Goal: Task Accomplishment & Management: Complete application form

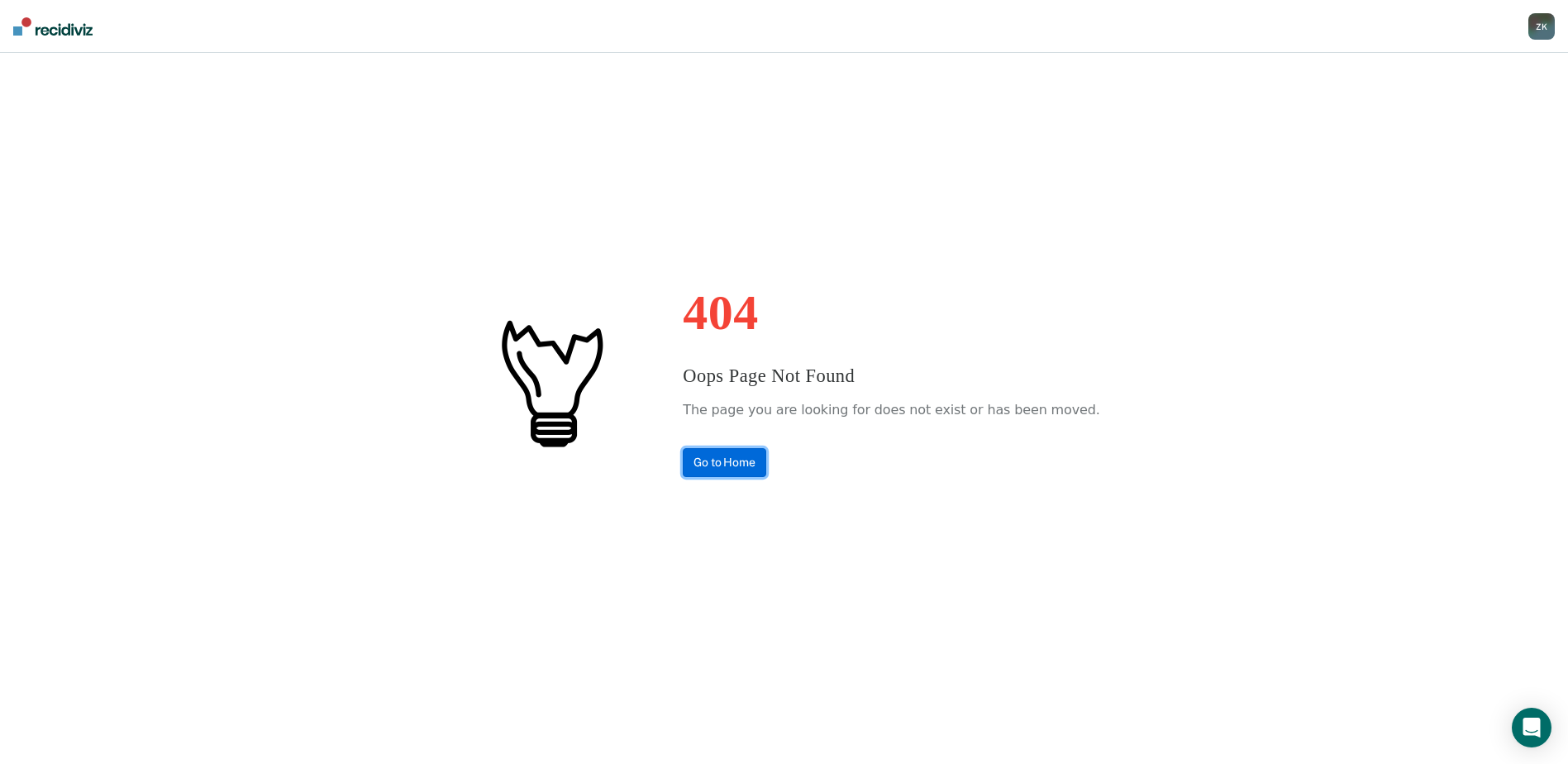
click at [766, 461] on link "Go to Home" at bounding box center [724, 462] width 83 height 29
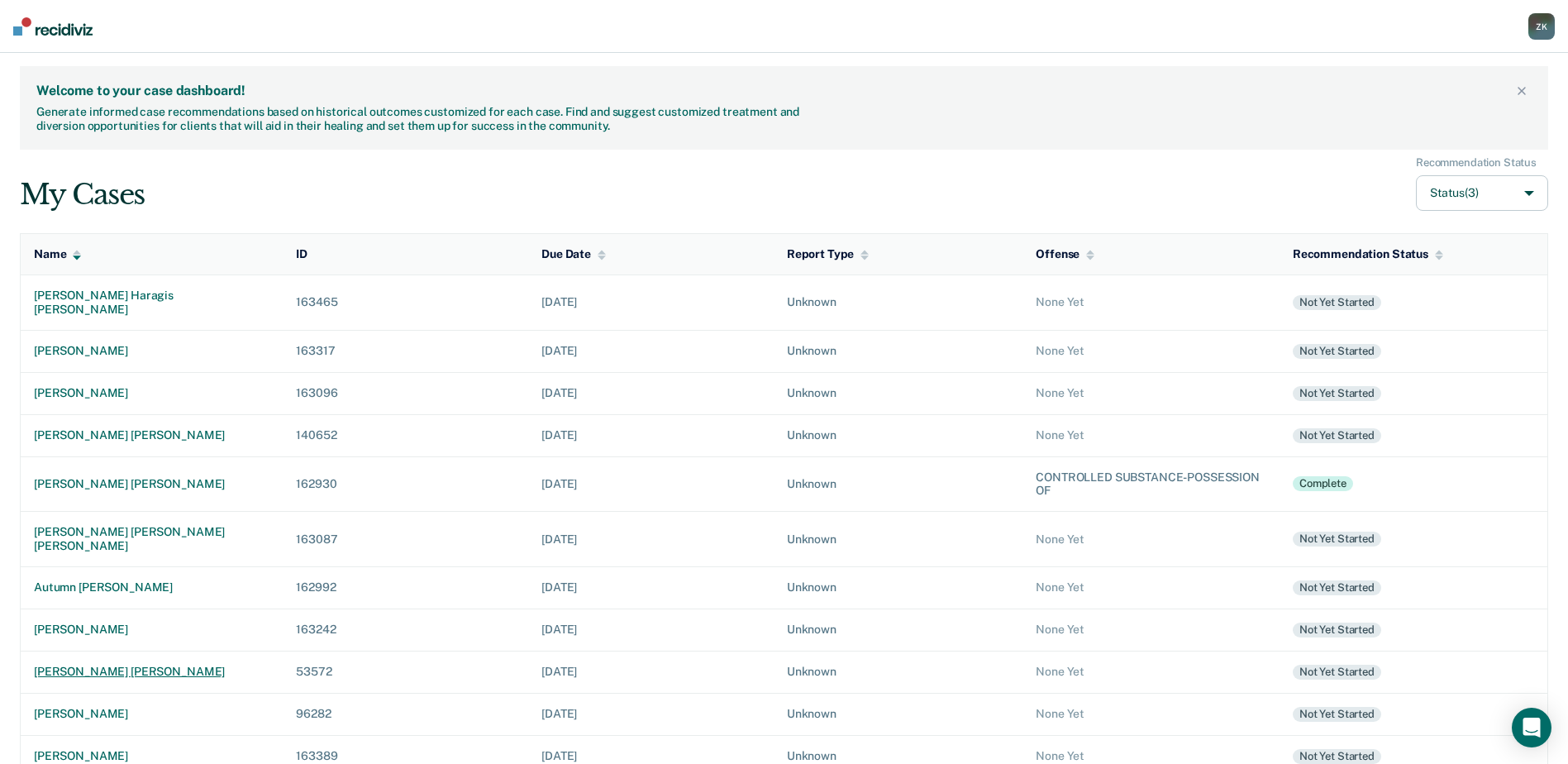
click at [92, 665] on div "louis robert golling" at bounding box center [152, 671] width 236 height 14
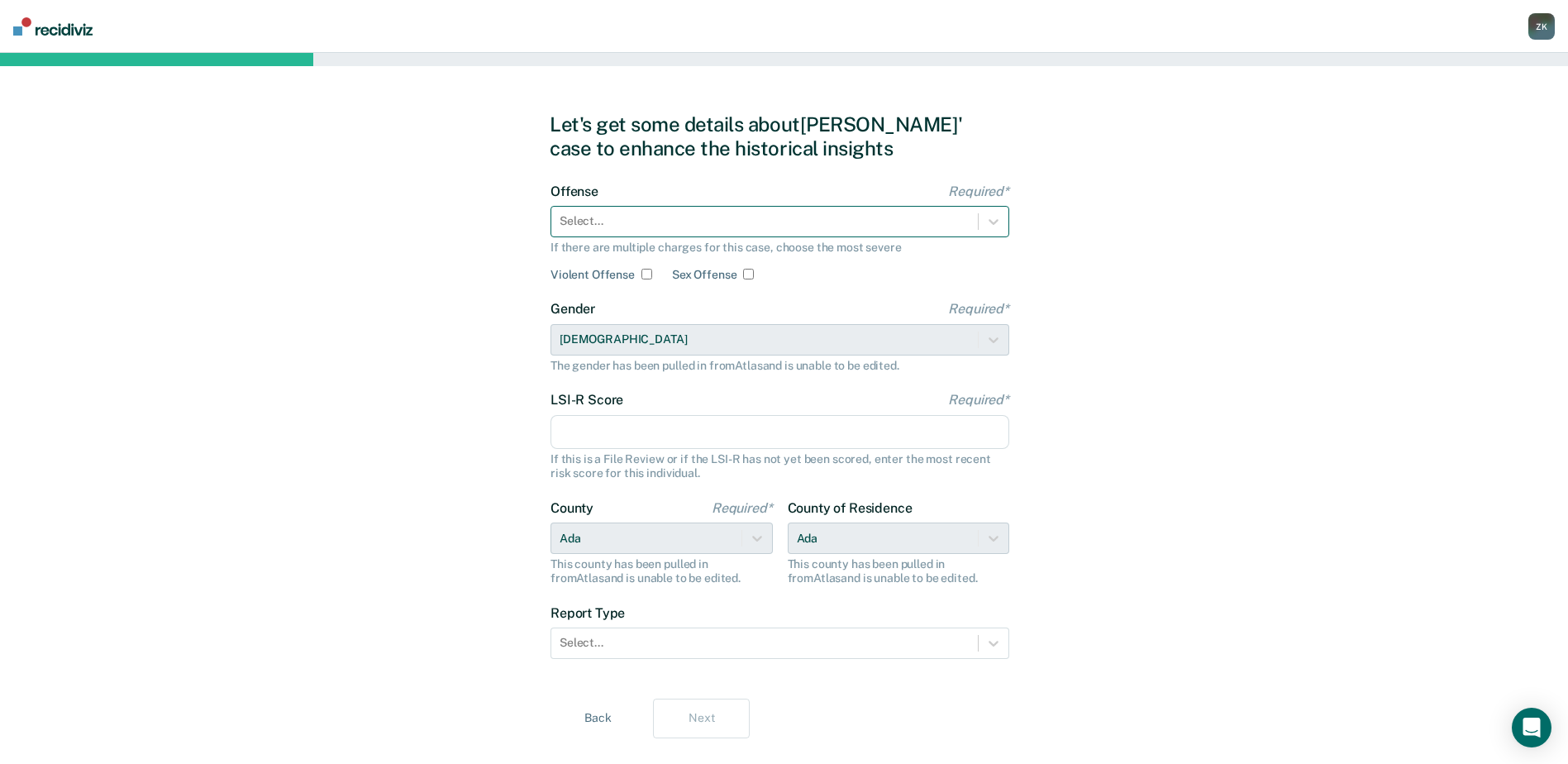
click at [781, 231] on div "Select..." at bounding box center [765, 221] width 427 height 24
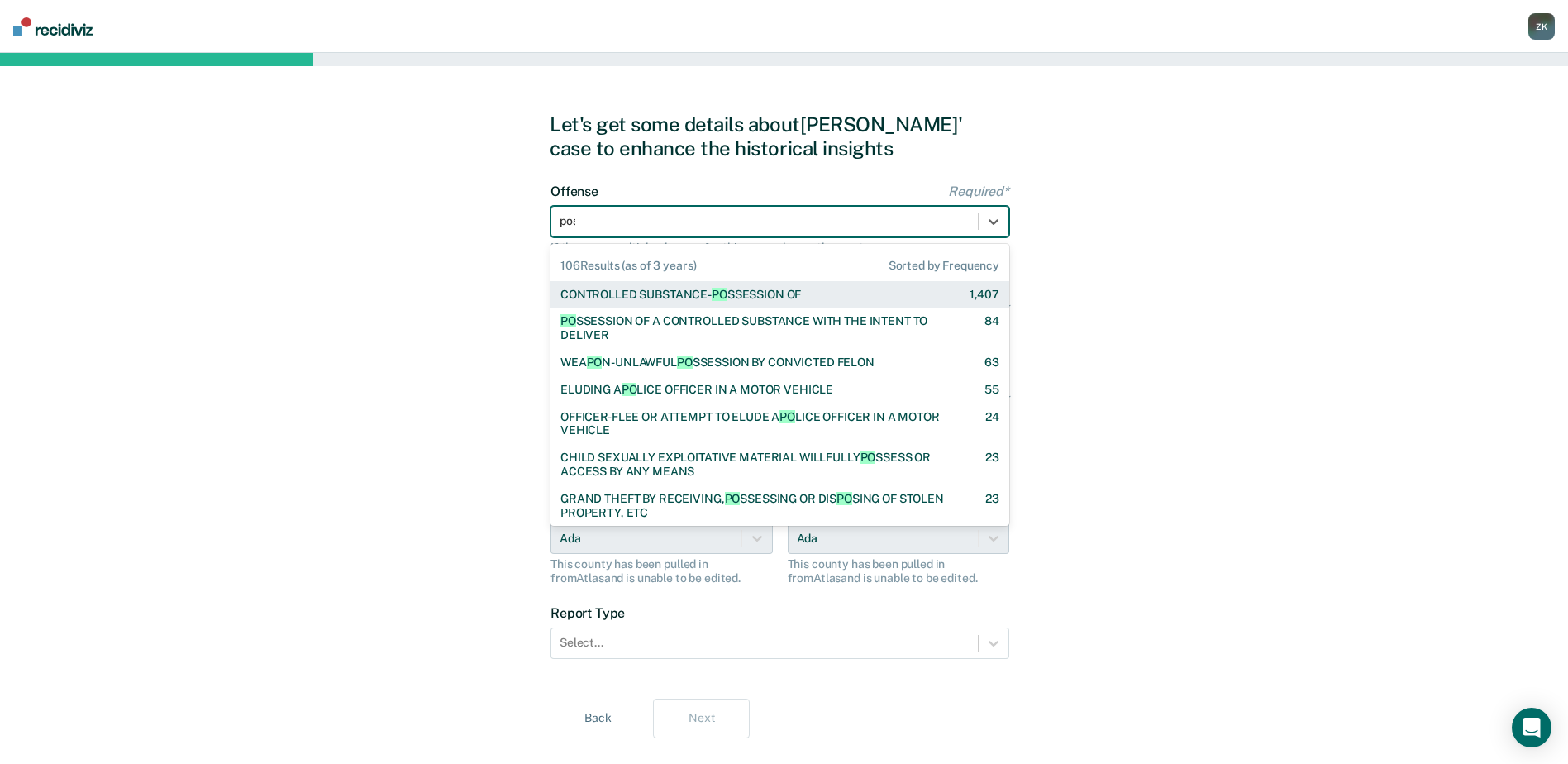
type input "poss"
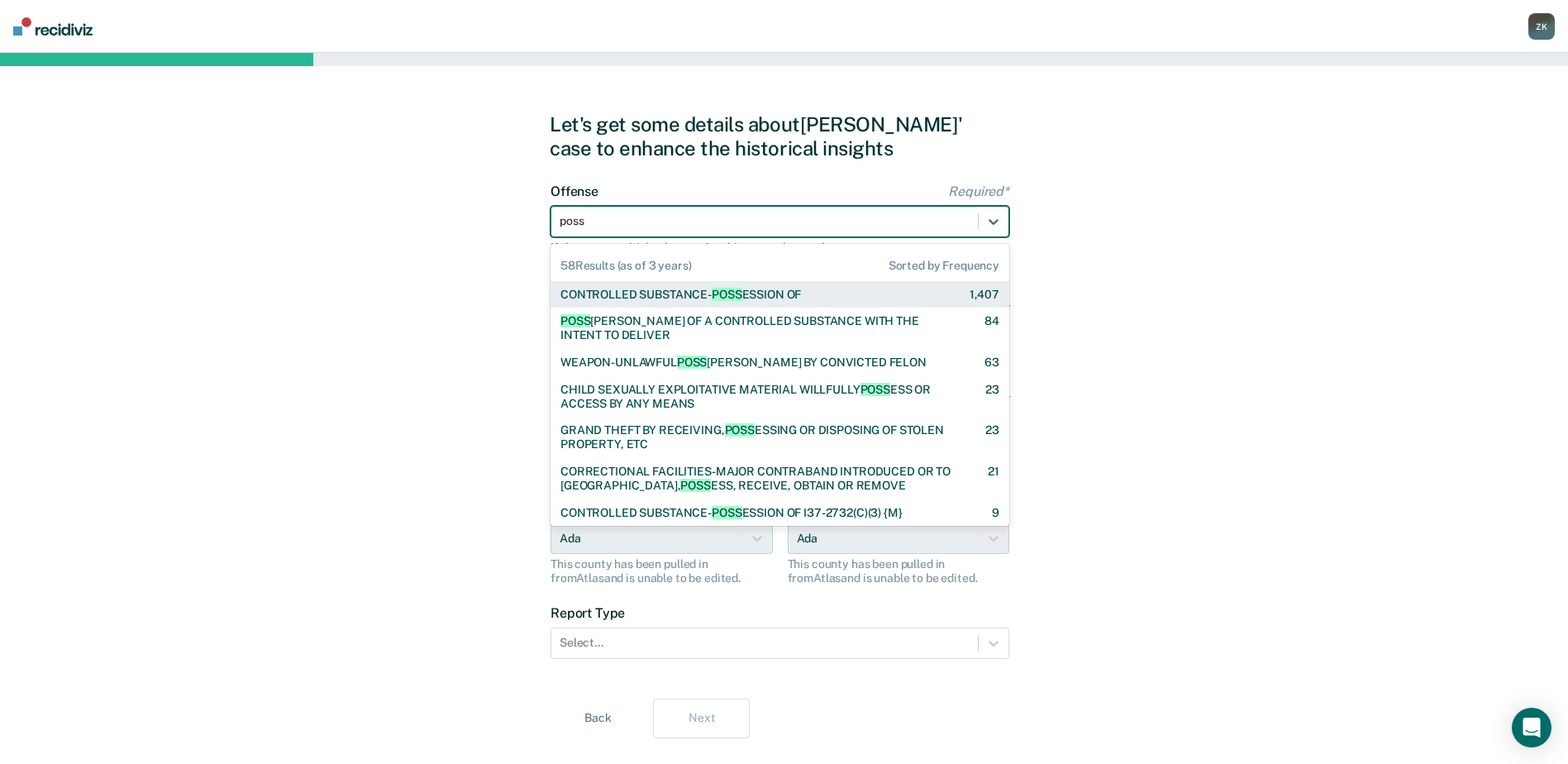
click at [730, 292] on span "POSS" at bounding box center [726, 294] width 30 height 13
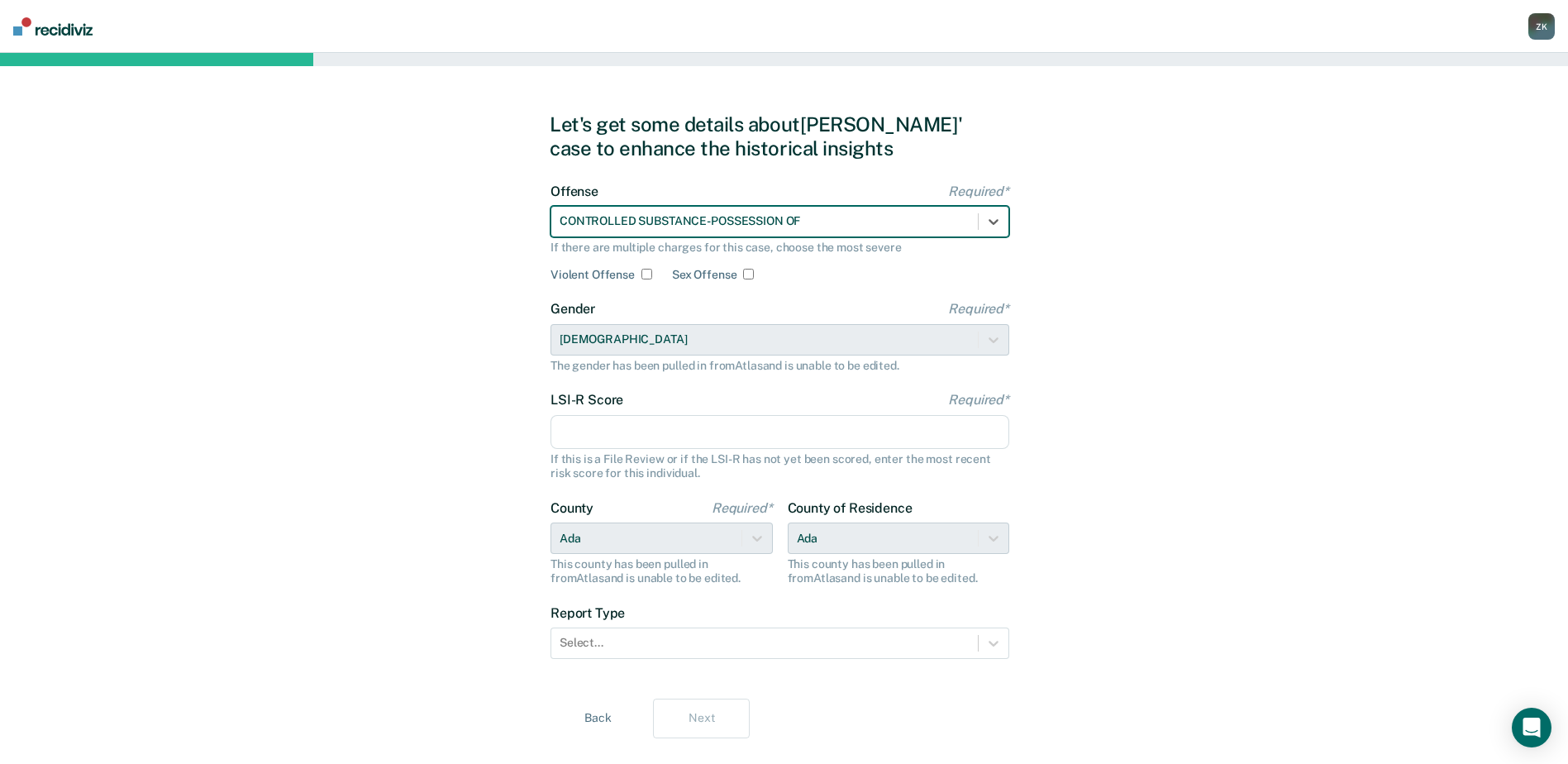
click at [657, 436] on input "LSI-R Score Required*" at bounding box center [780, 432] width 459 height 35
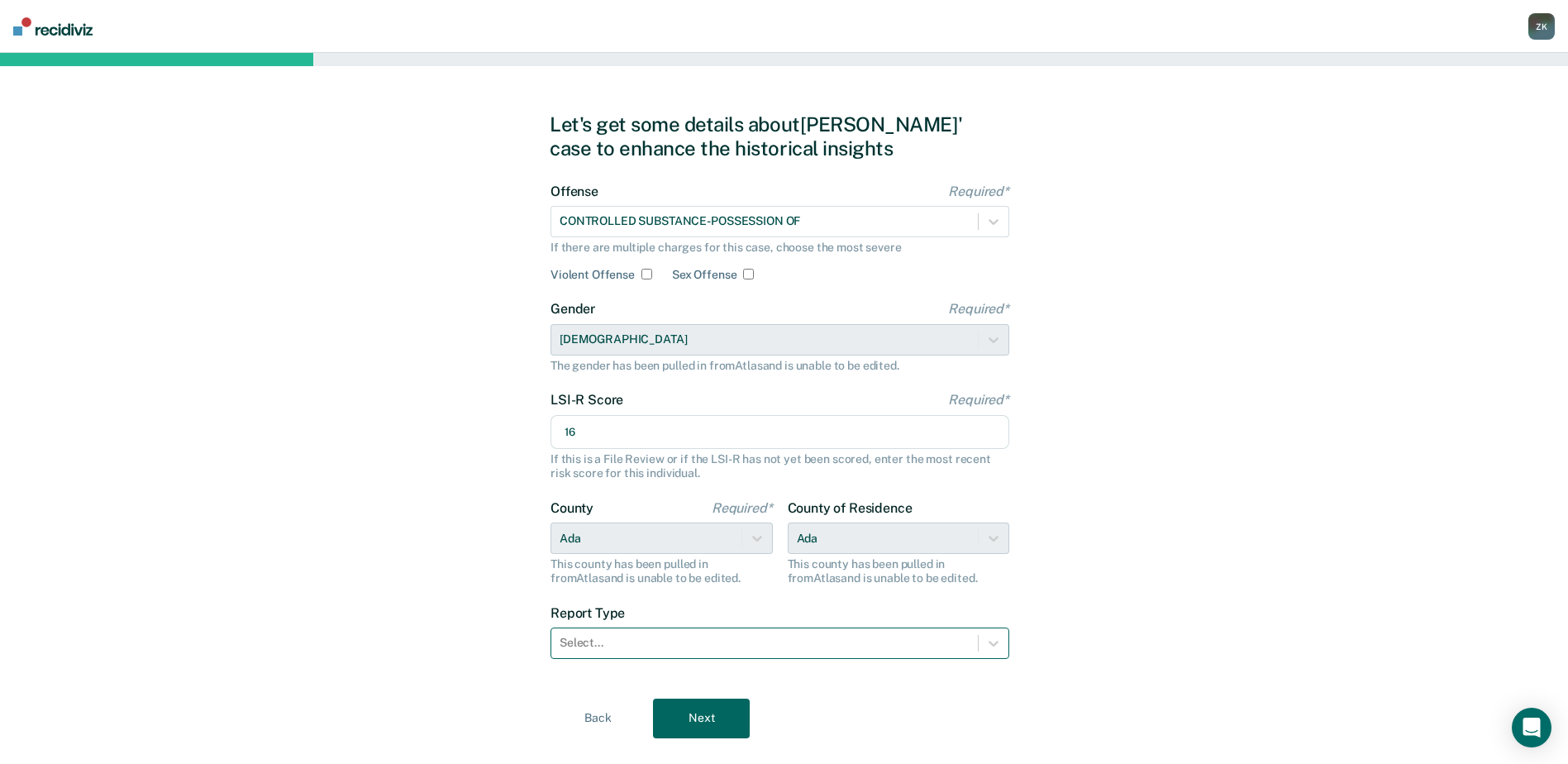
type input "16"
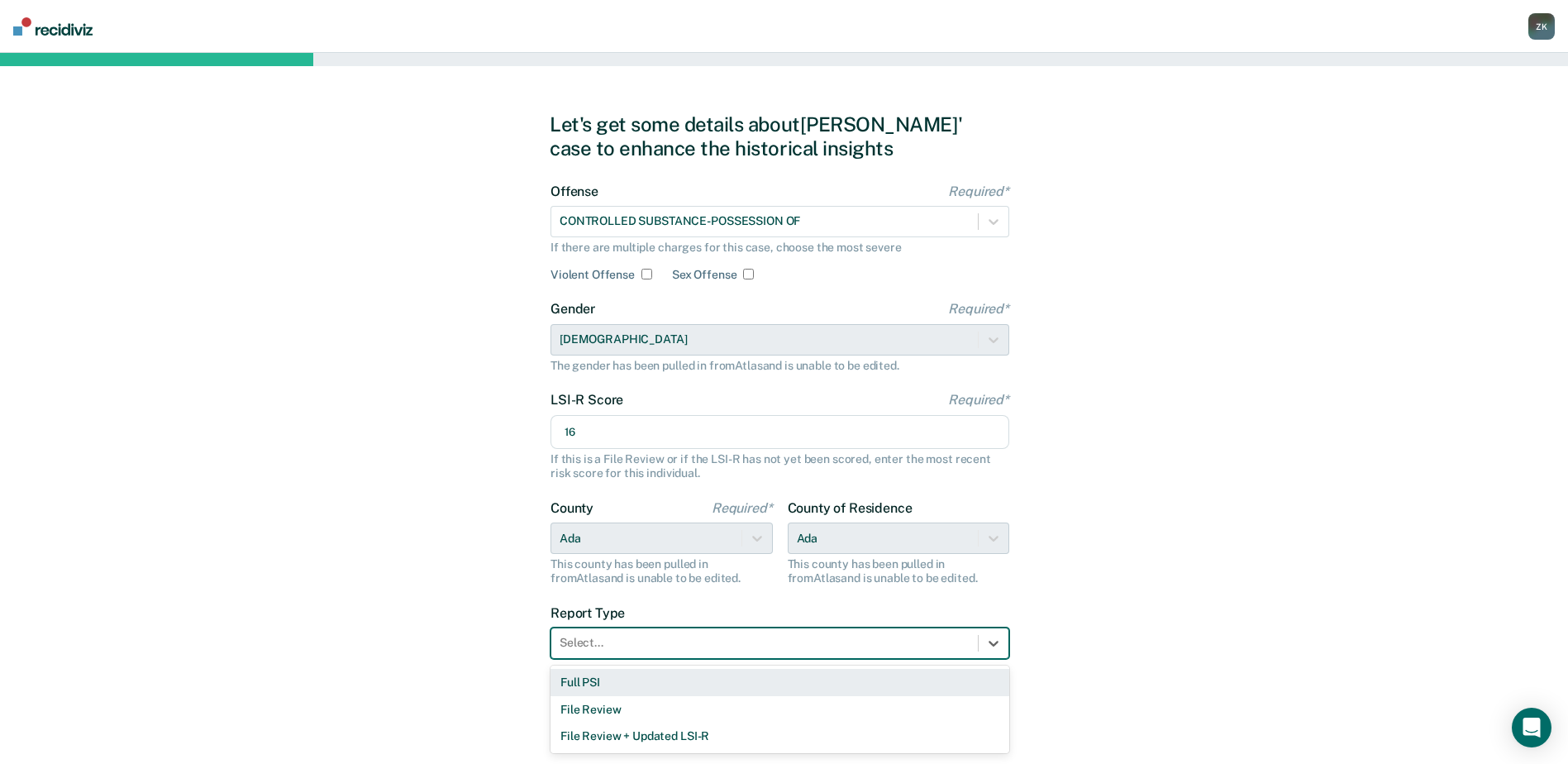
click at [655, 644] on div at bounding box center [765, 642] width 410 height 18
click at [595, 676] on div "Full PSI" at bounding box center [780, 682] width 459 height 27
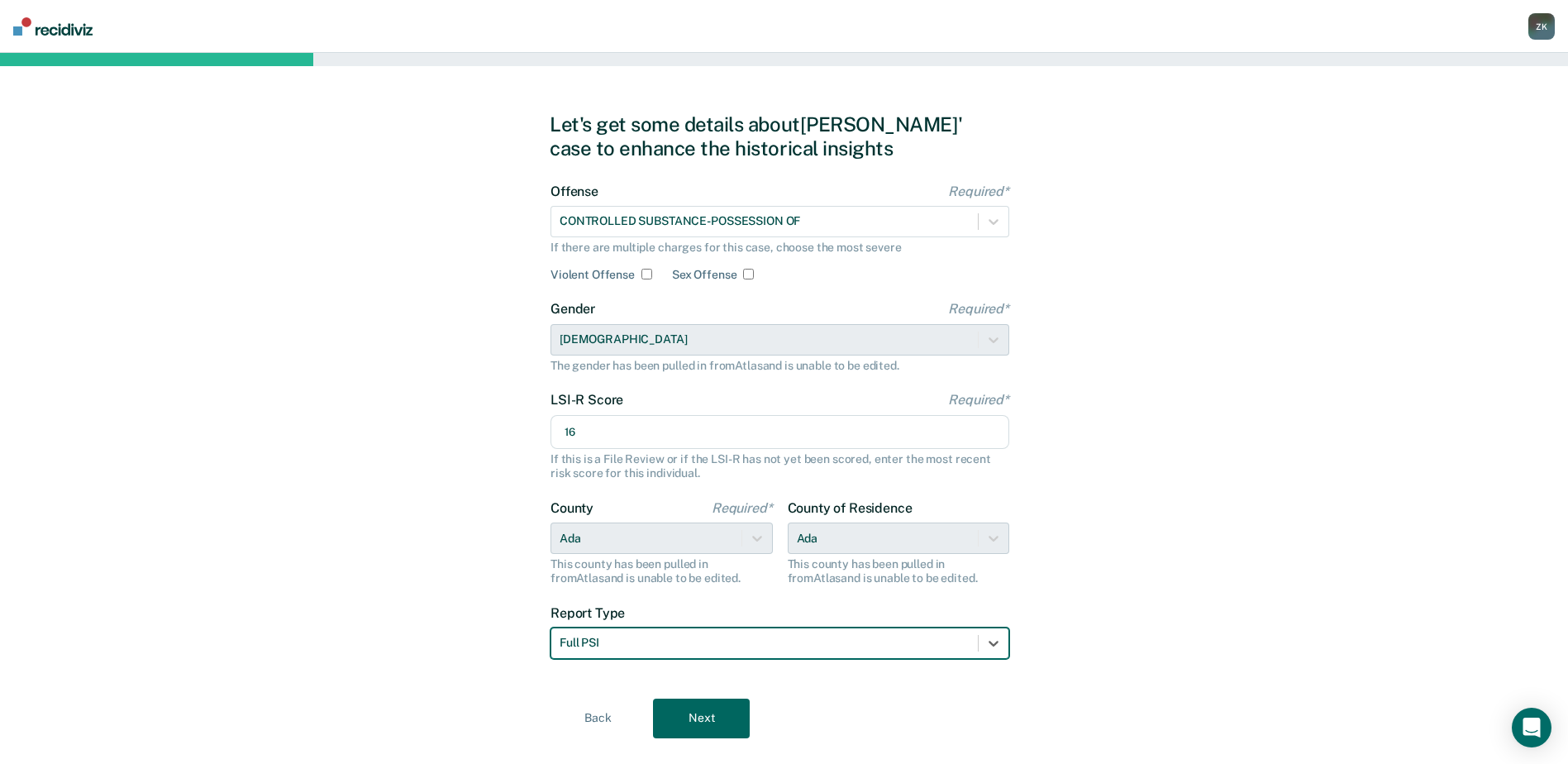
drag, startPoint x: 1495, startPoint y: 567, endPoint x: 1463, endPoint y: 560, distance: 32.8
click at [1495, 567] on div "Let's get some details about Louis' case to enhance the historical insights Off…" at bounding box center [784, 425] width 1568 height 744
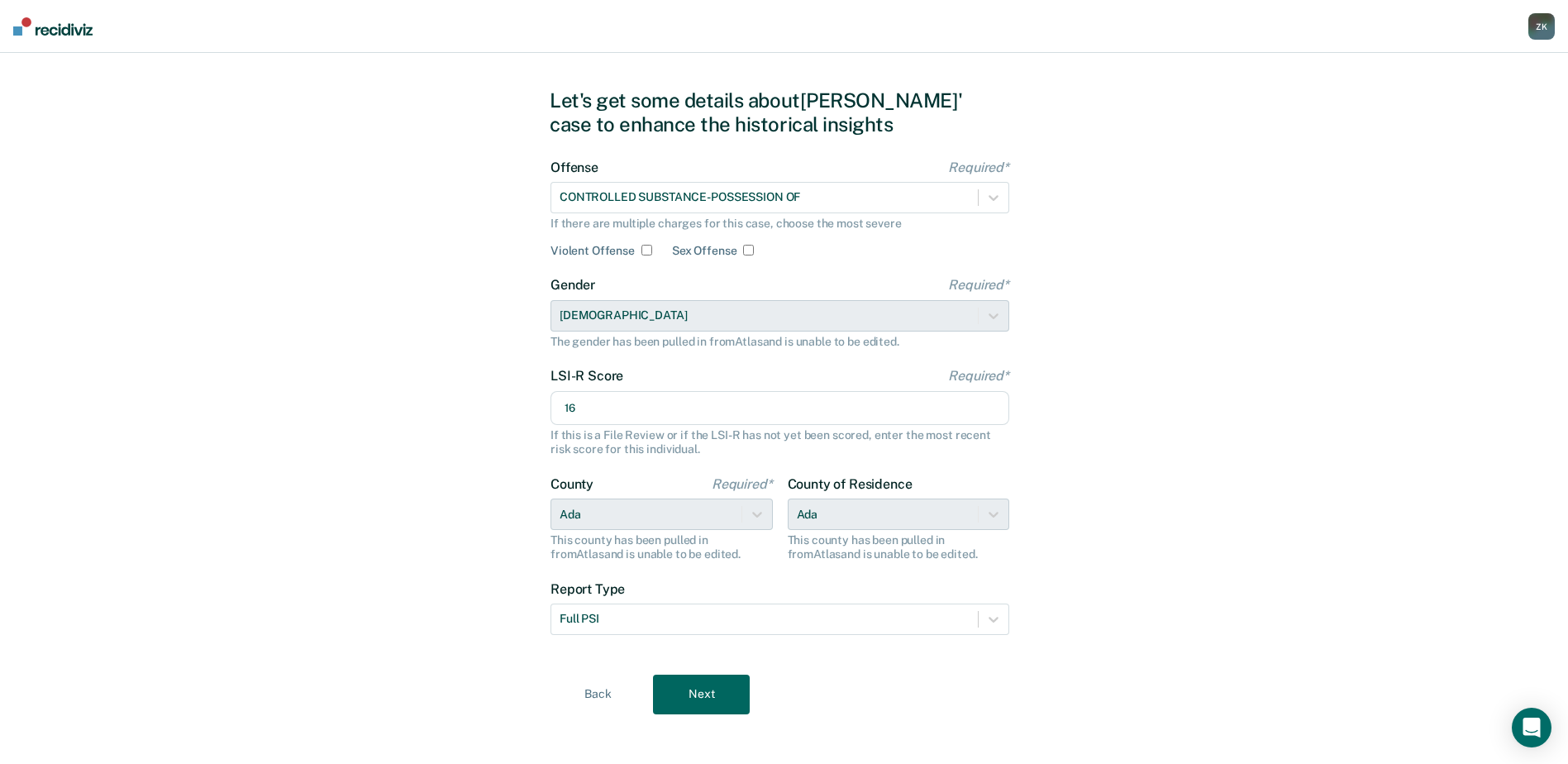
scroll to position [34, 0]
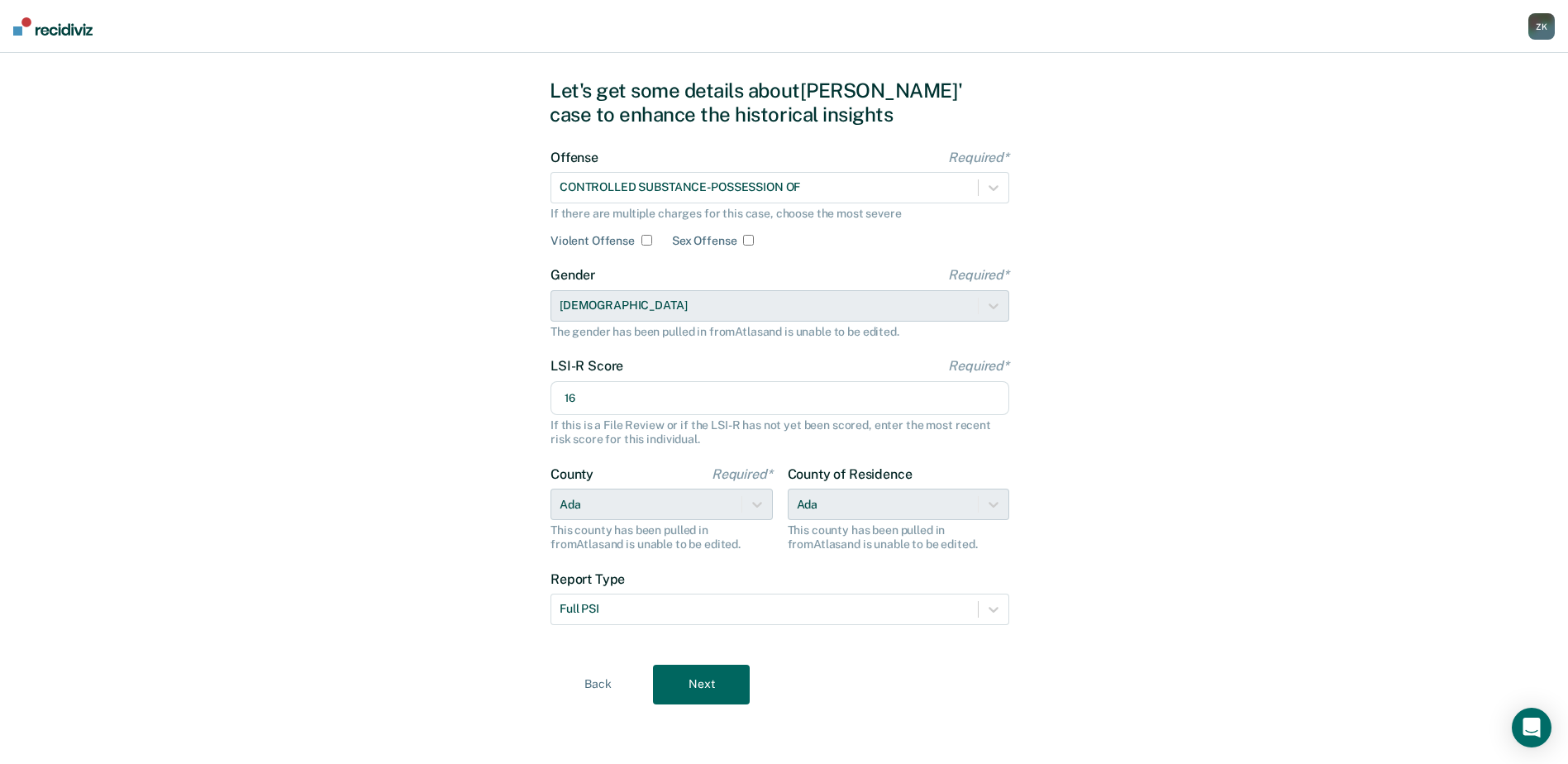
click at [695, 680] on button "Next" at bounding box center [700, 684] width 96 height 39
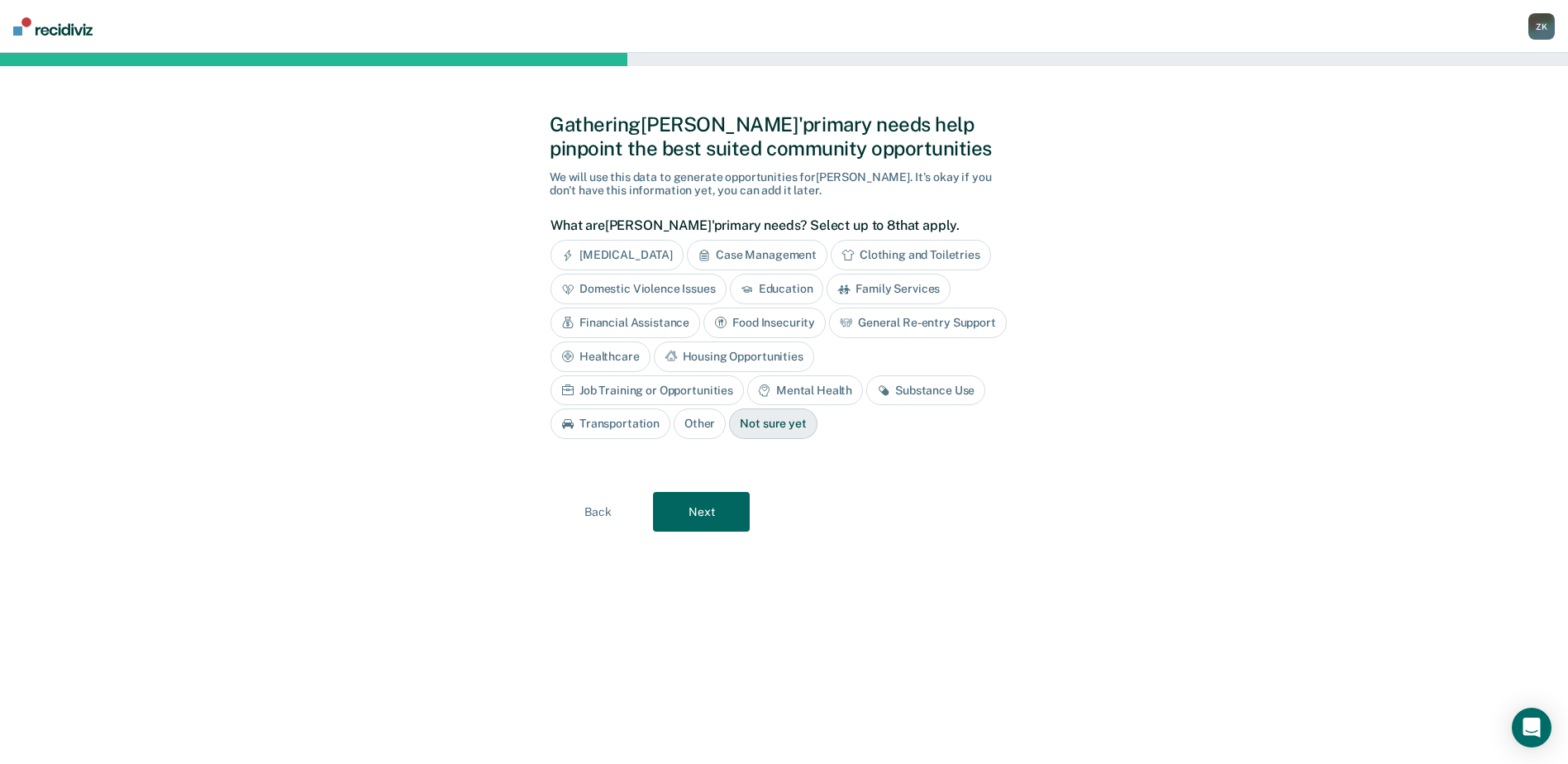
scroll to position [0, 0]
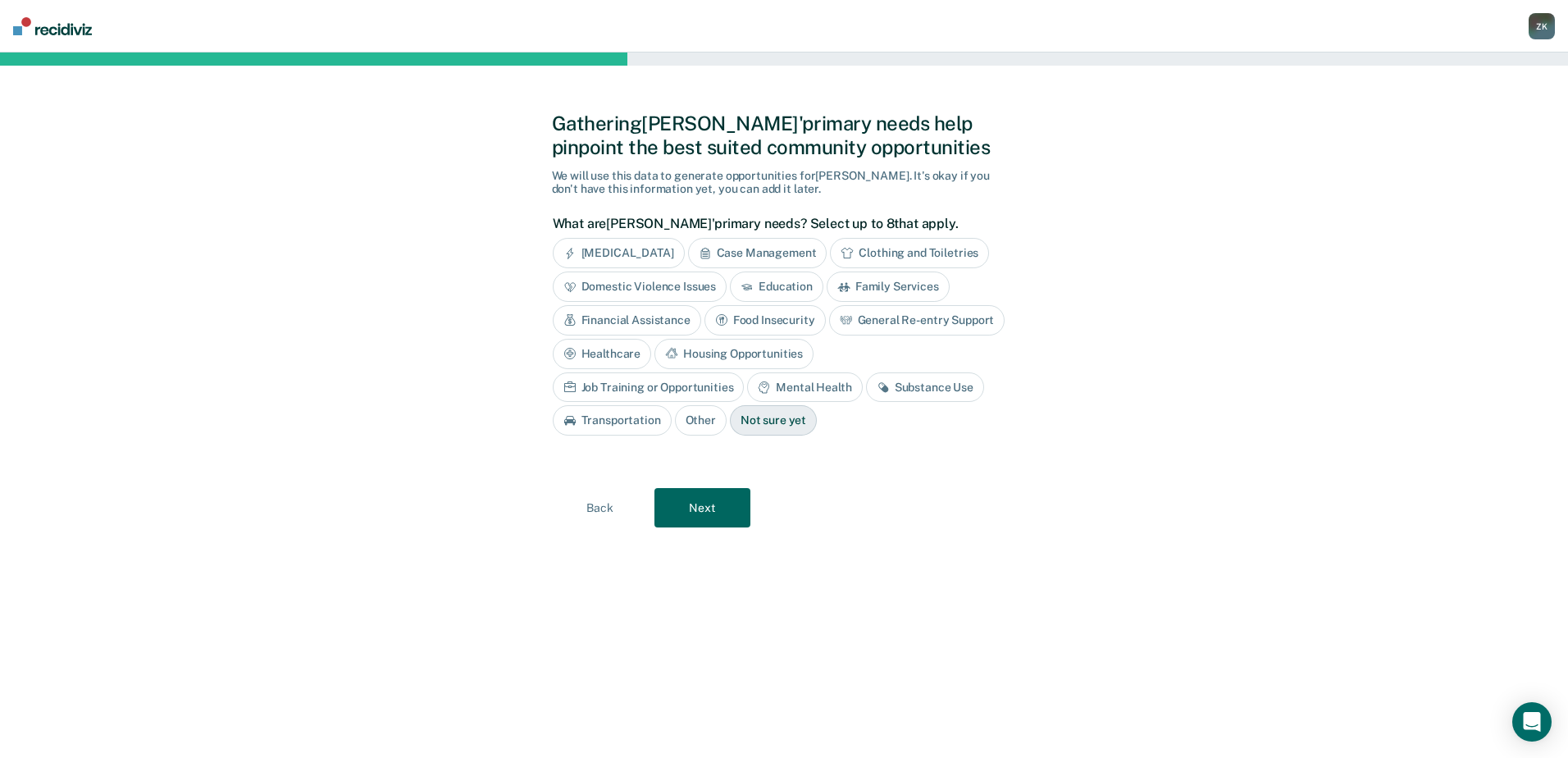
click at [799, 251] on div "Case Management" at bounding box center [758, 253] width 139 height 31
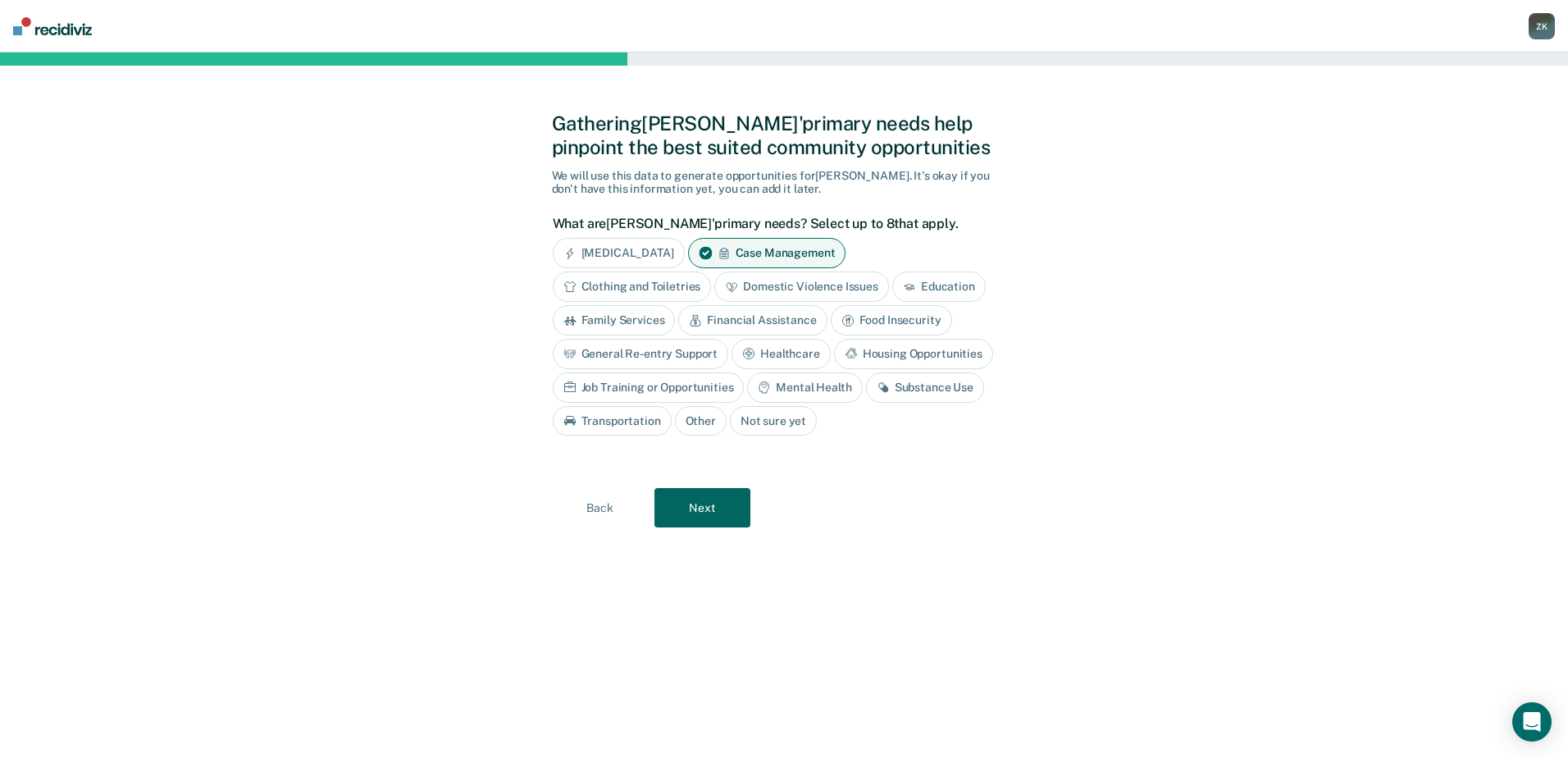
click at [844, 389] on div "Mental Health" at bounding box center [804, 387] width 115 height 31
click at [729, 502] on button "Next" at bounding box center [701, 508] width 96 height 39
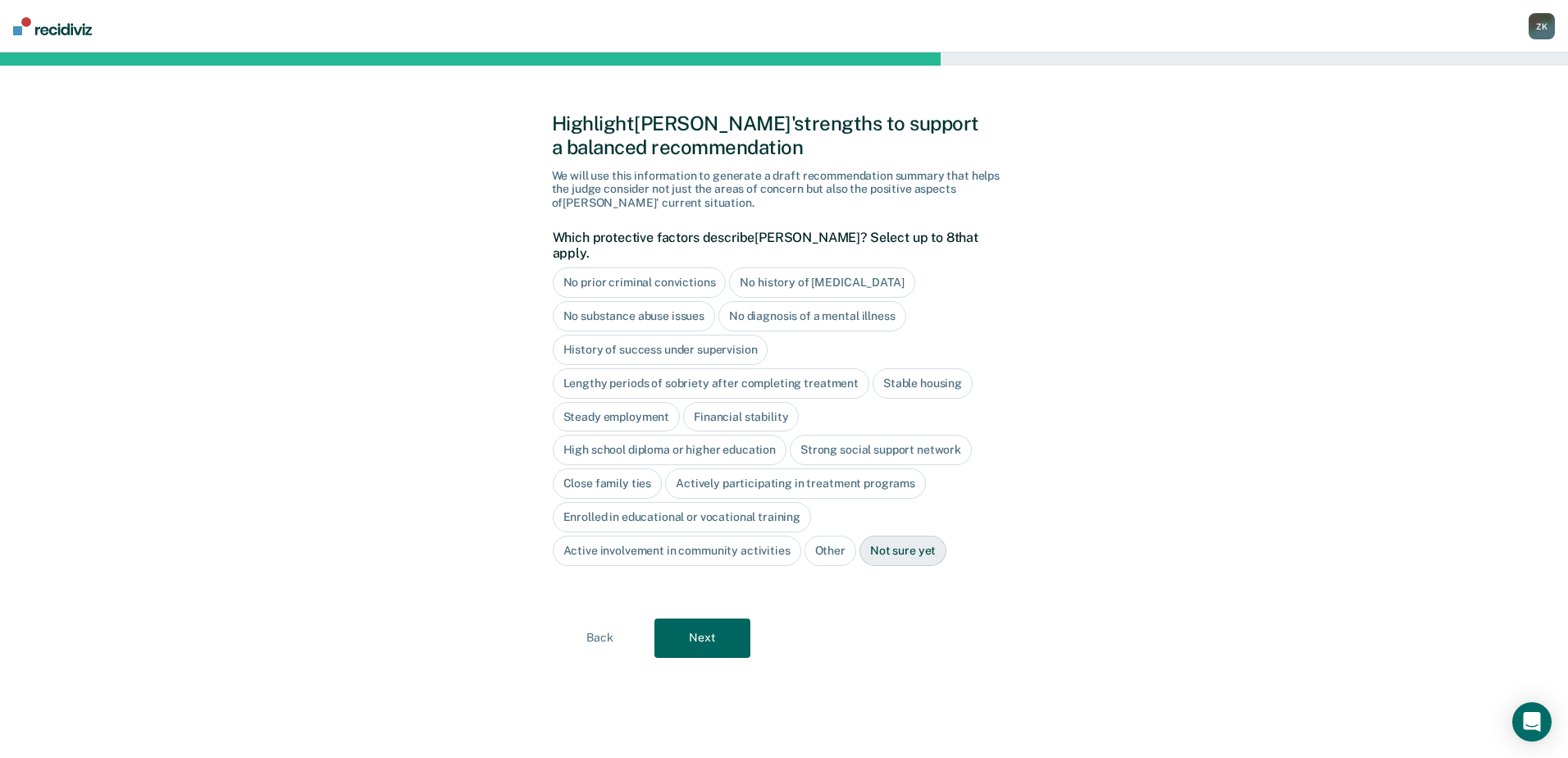
click at [924, 368] on div "Stable housing" at bounding box center [922, 383] width 100 height 31
click at [725, 402] on div "Financial stability" at bounding box center [740, 417] width 115 height 31
drag, startPoint x: 725, startPoint y: 402, endPoint x: 904, endPoint y: 438, distance: 182.6
click at [904, 438] on div "Strong social support network" at bounding box center [881, 451] width 182 height 31
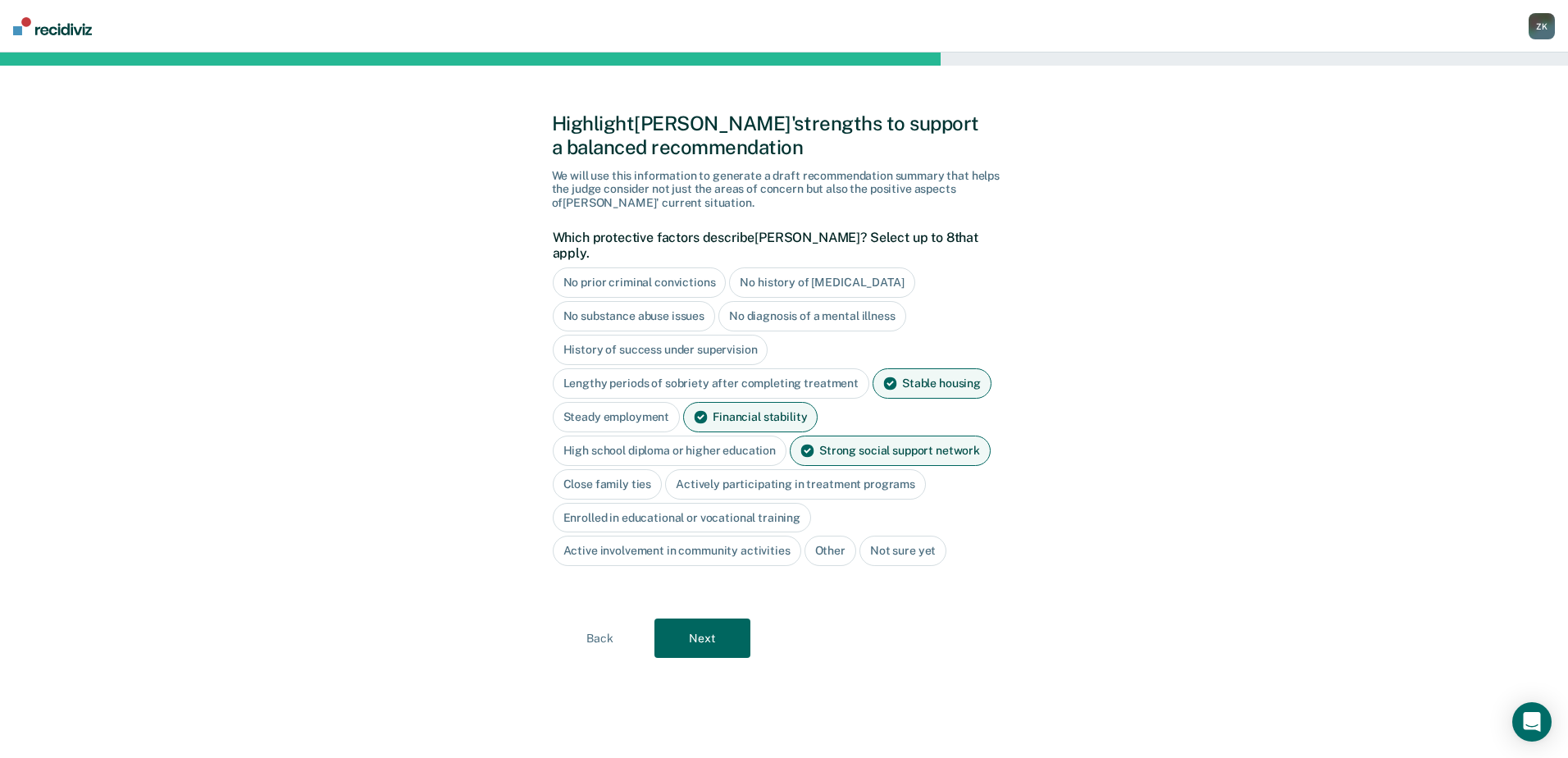
click at [647, 469] on div "Close family ties" at bounding box center [608, 484] width 110 height 31
click at [641, 537] on div "Active involvement in community activities" at bounding box center [676, 551] width 248 height 31
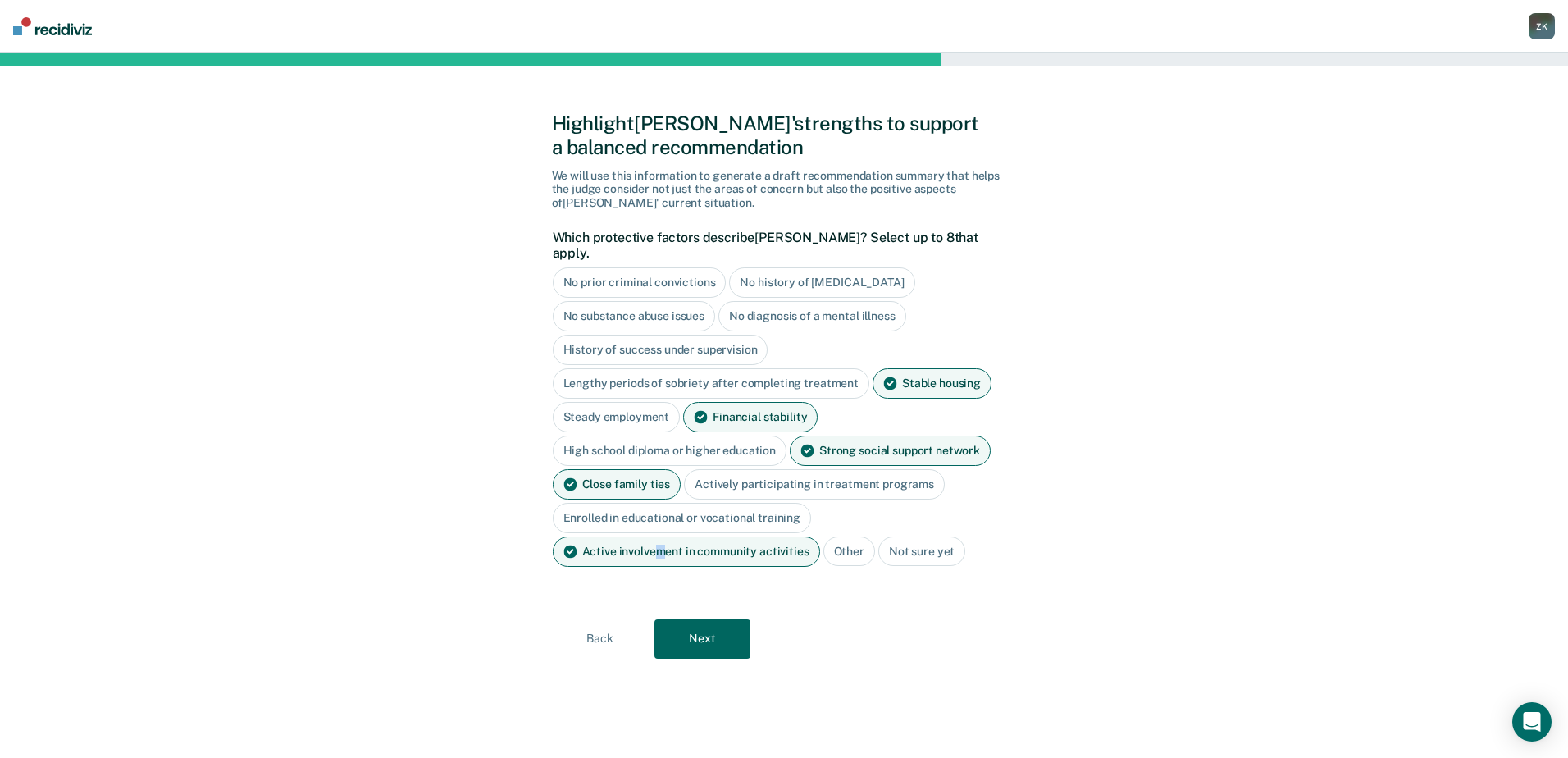
click at [692, 627] on button "Next" at bounding box center [701, 639] width 96 height 39
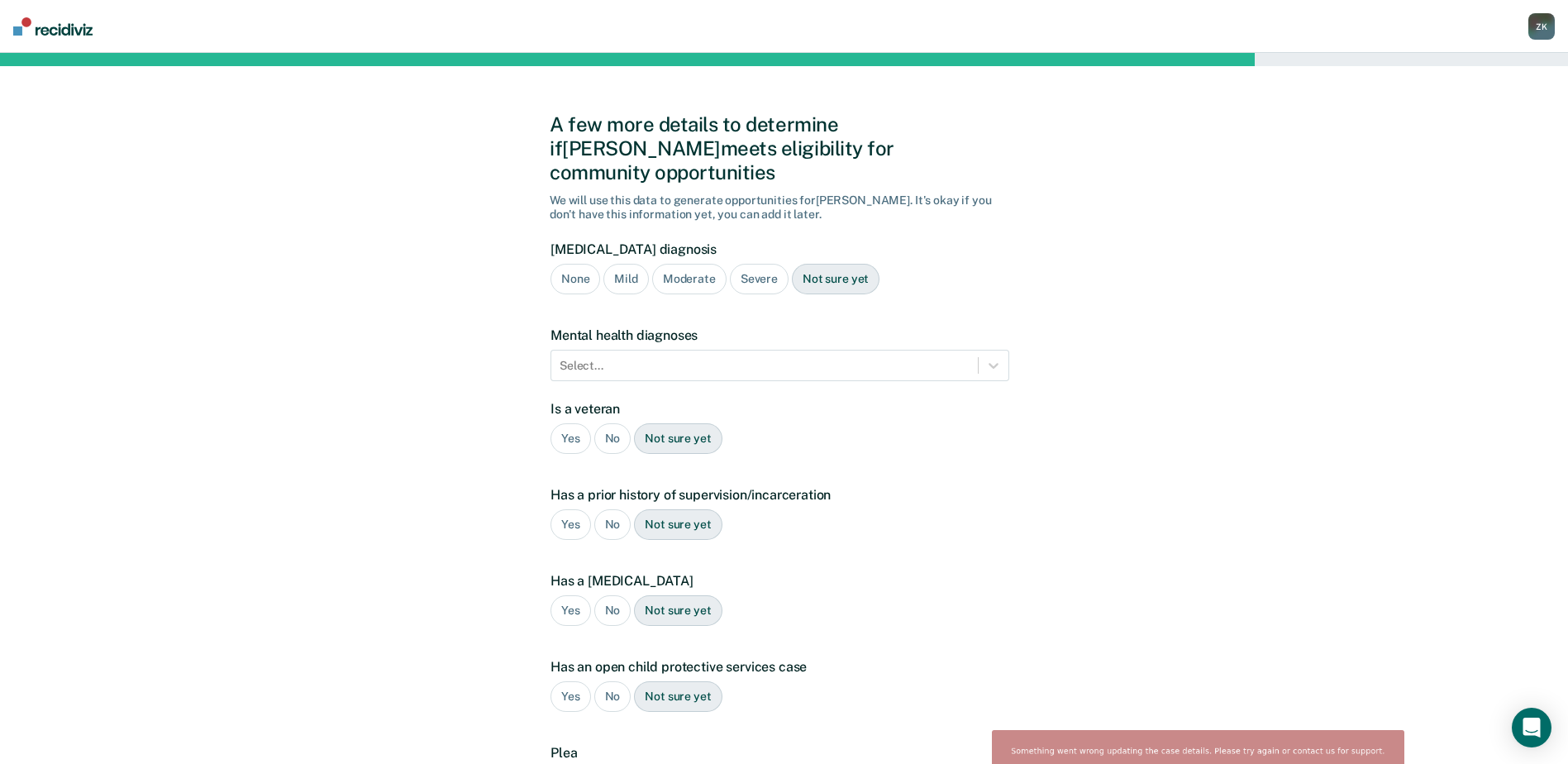
click at [1282, 442] on div "A few more details to determine if Louis meets eligibility for community opport…" at bounding box center [784, 502] width 1568 height 897
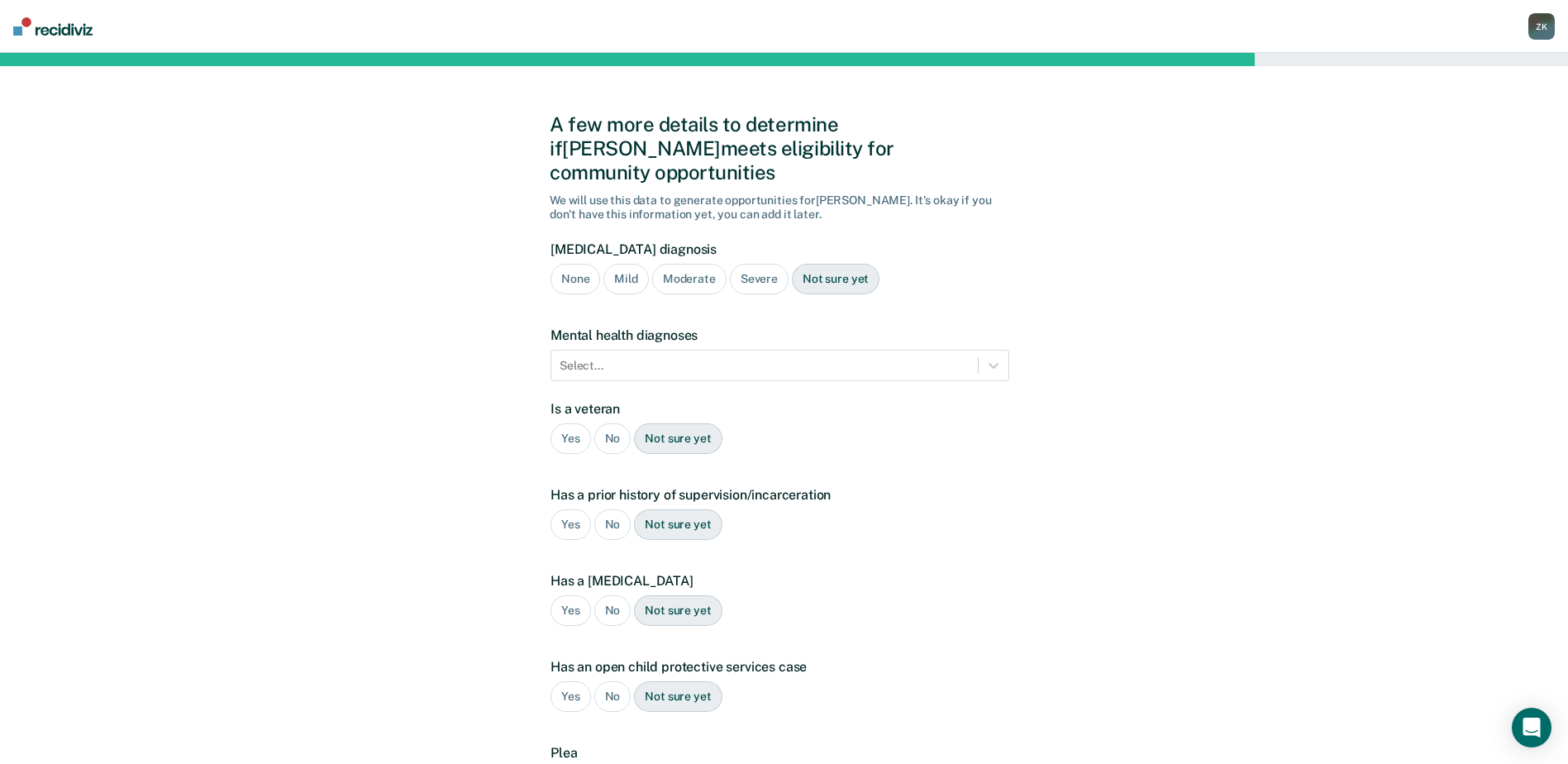
click at [579, 264] on div "None" at bounding box center [575, 279] width 50 height 31
click at [570, 423] on div "Yes" at bounding box center [570, 438] width 40 height 31
click at [578, 509] on div "Yes" at bounding box center [570, 524] width 40 height 31
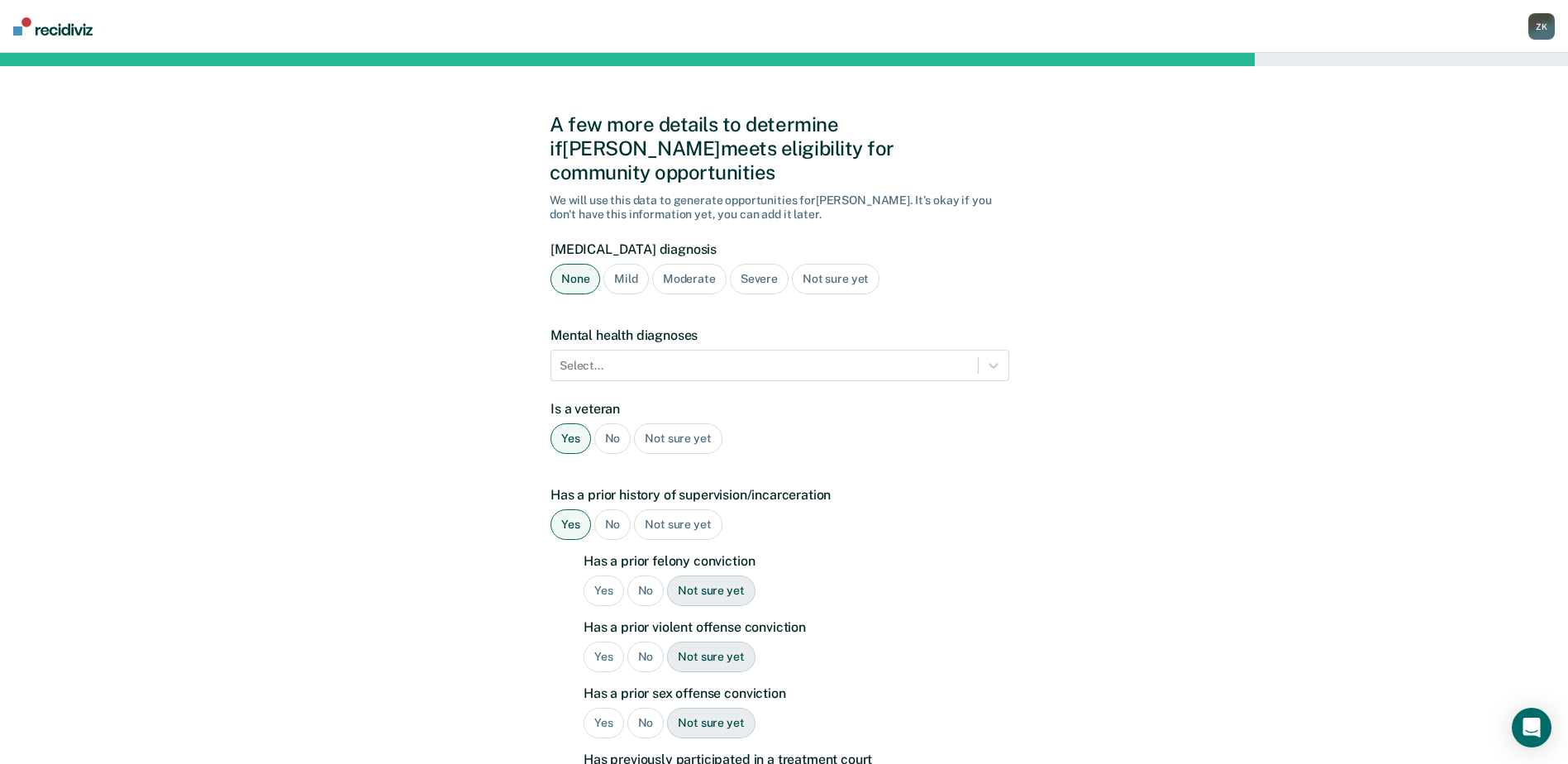
click at [603, 575] on div "Yes" at bounding box center [603, 590] width 40 height 31
click at [596, 641] on div "Yes" at bounding box center [603, 656] width 40 height 31
click at [643, 708] on div "No" at bounding box center [646, 723] width 37 height 31
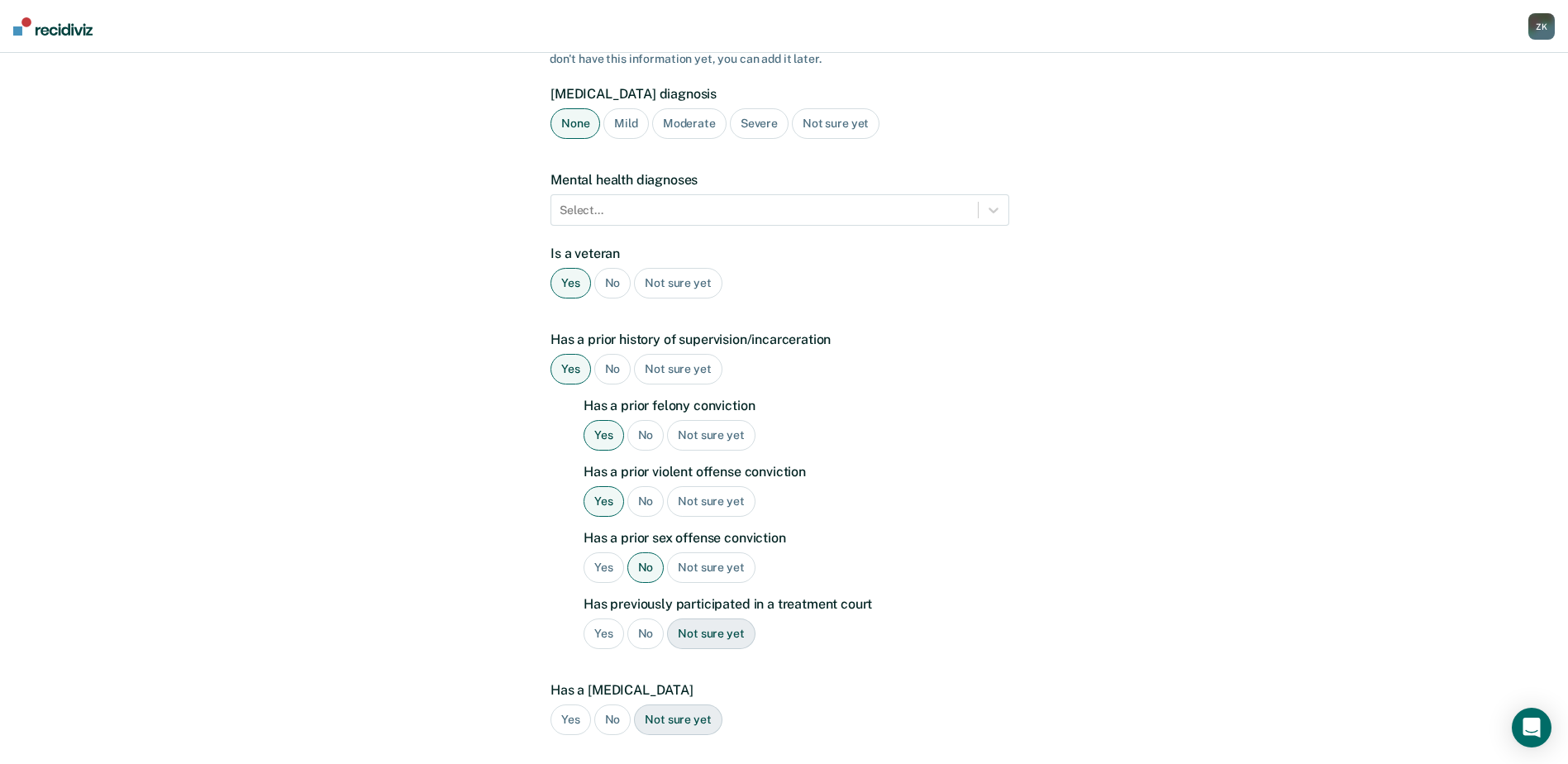
scroll to position [248, 0]
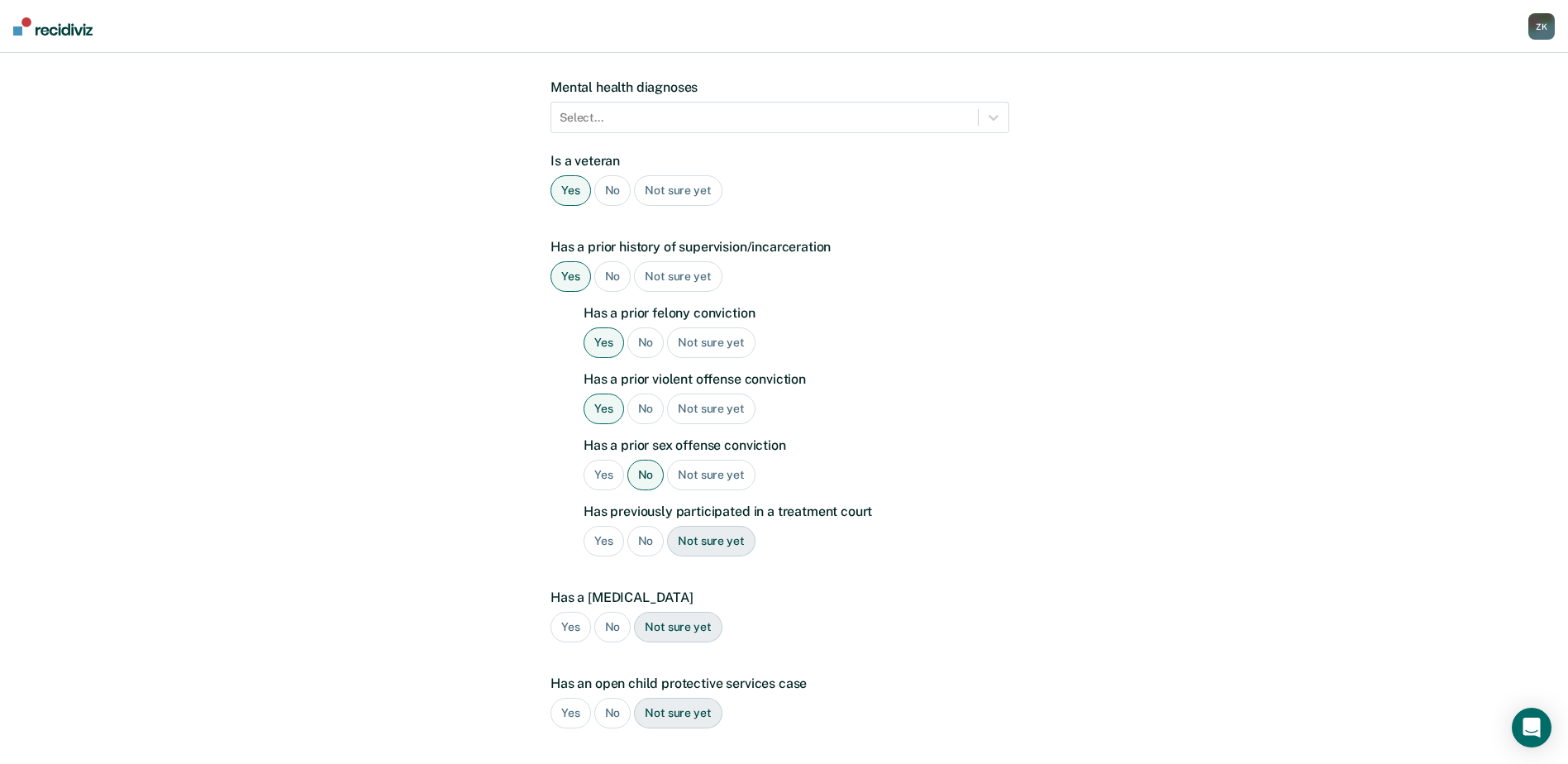
click at [596, 525] on div "Yes" at bounding box center [603, 540] width 40 height 31
click at [565, 611] on div "Yes" at bounding box center [570, 626] width 40 height 31
click at [611, 698] on div "No" at bounding box center [613, 713] width 37 height 31
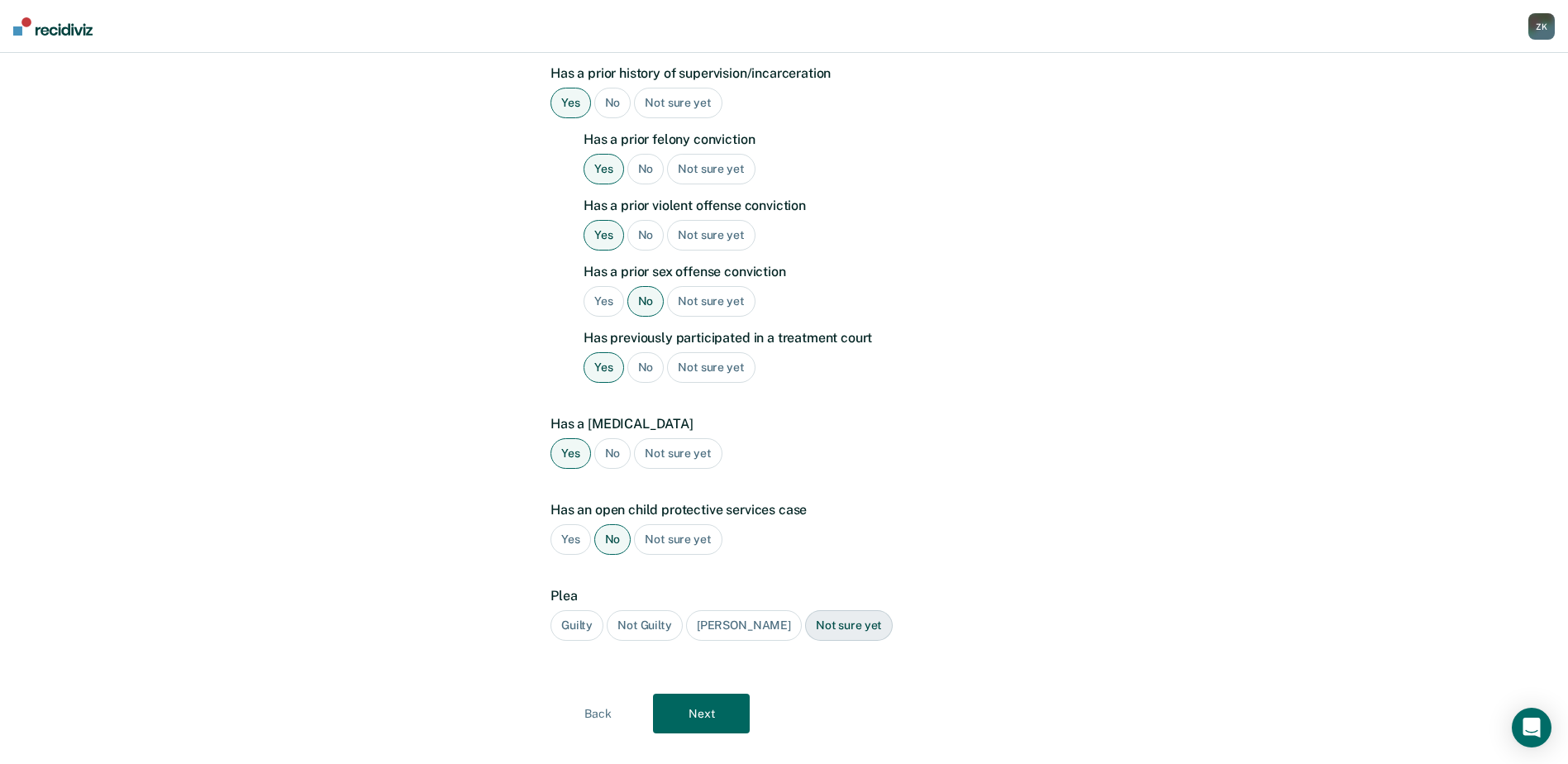
scroll to position [427, 0]
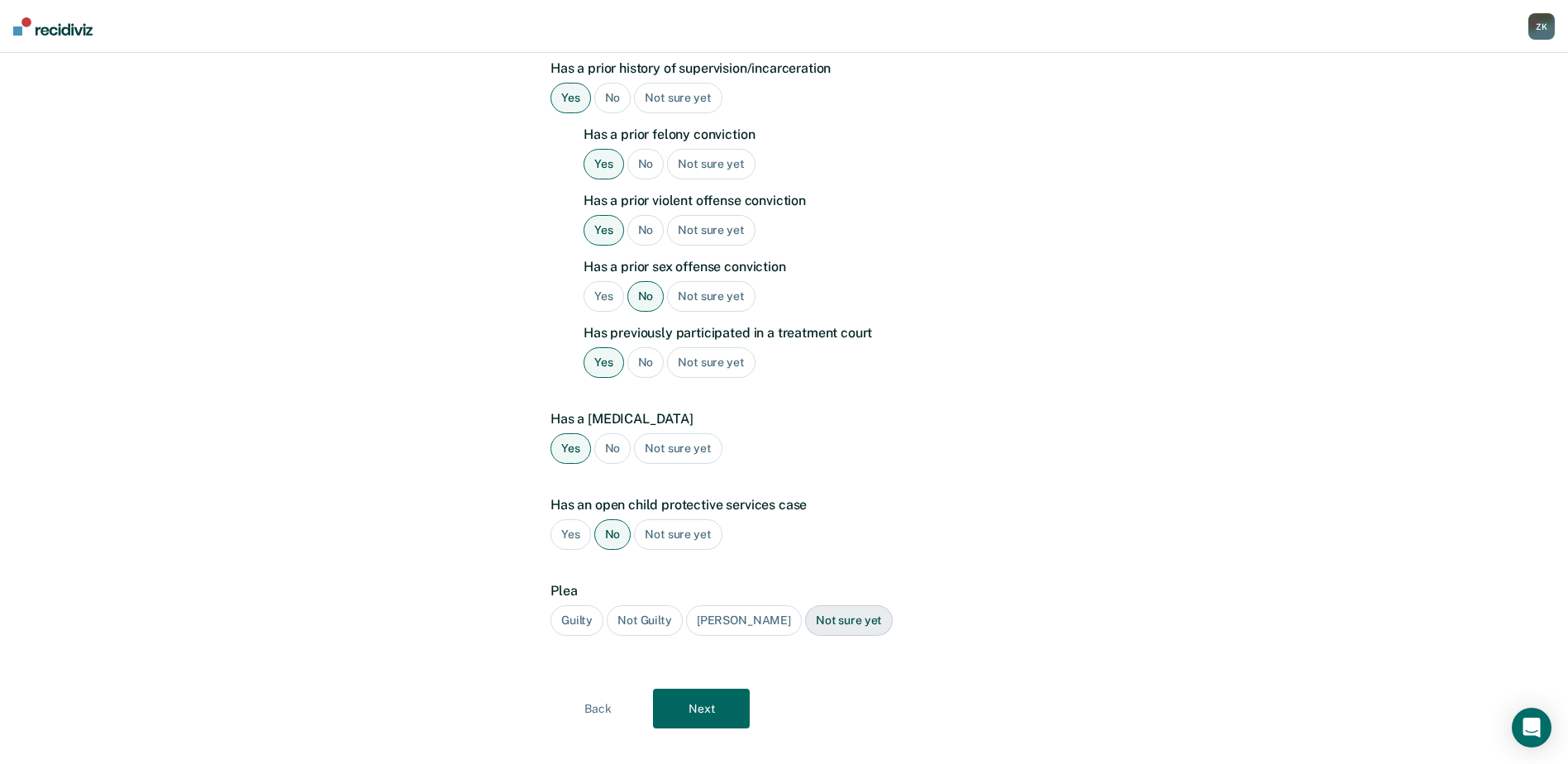
click at [590, 605] on div "Guilty" at bounding box center [577, 620] width 53 height 31
click at [673, 688] on button "Next" at bounding box center [700, 708] width 96 height 39
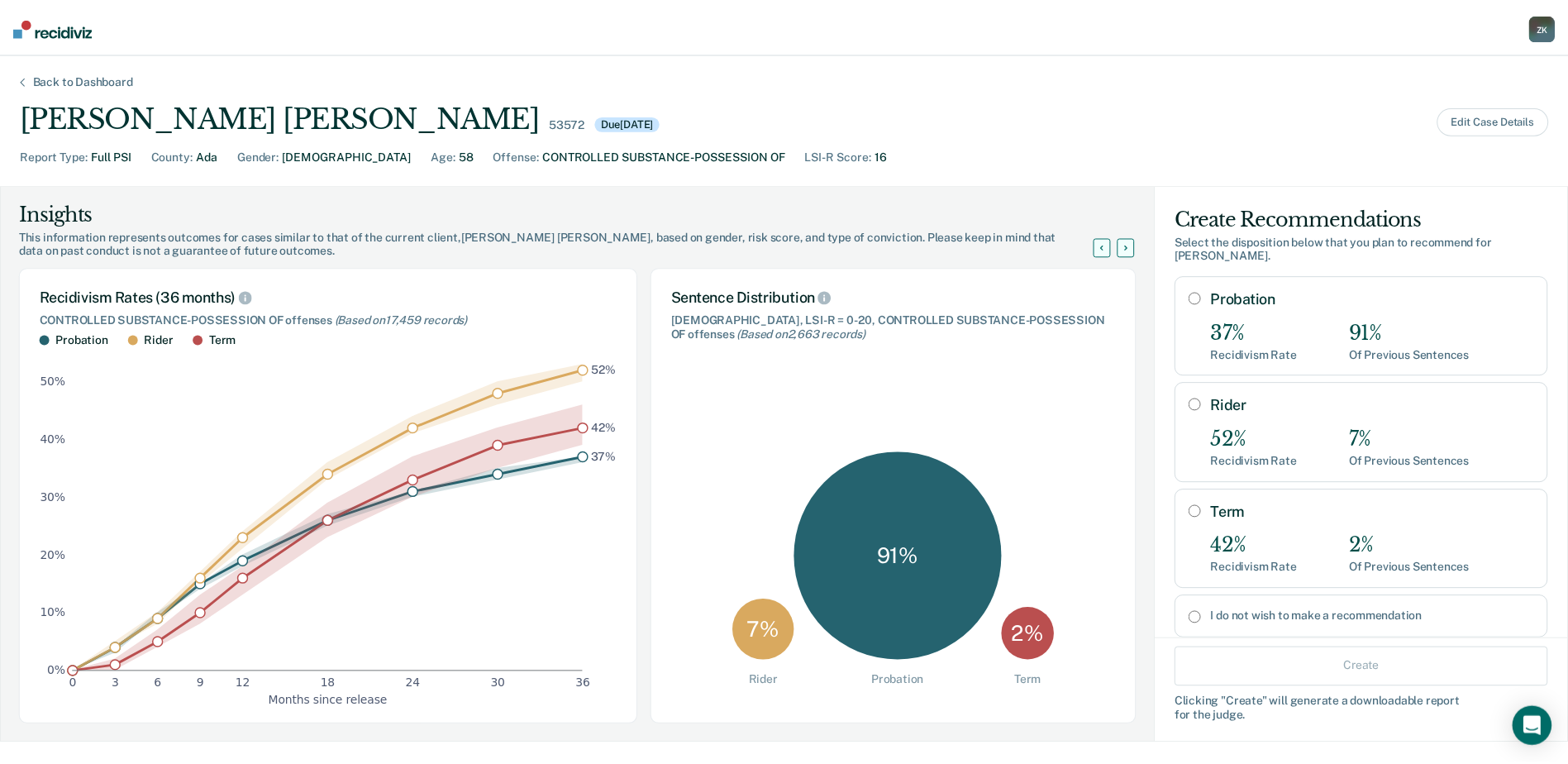
scroll to position [28, 0]
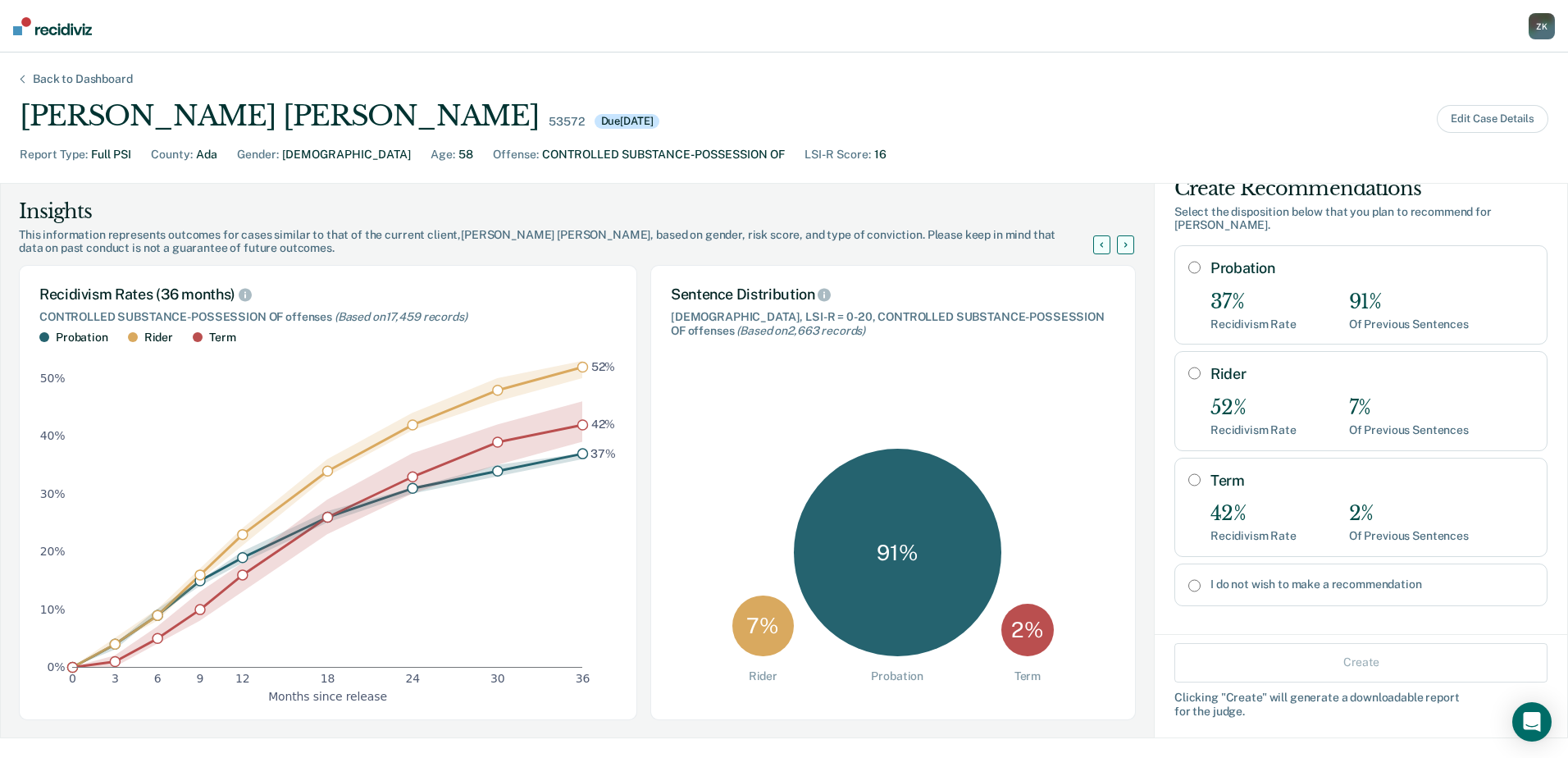
click at [1188, 579] on input "I do not wish to make a recommendation" at bounding box center [1194, 585] width 12 height 13
radio input "true"
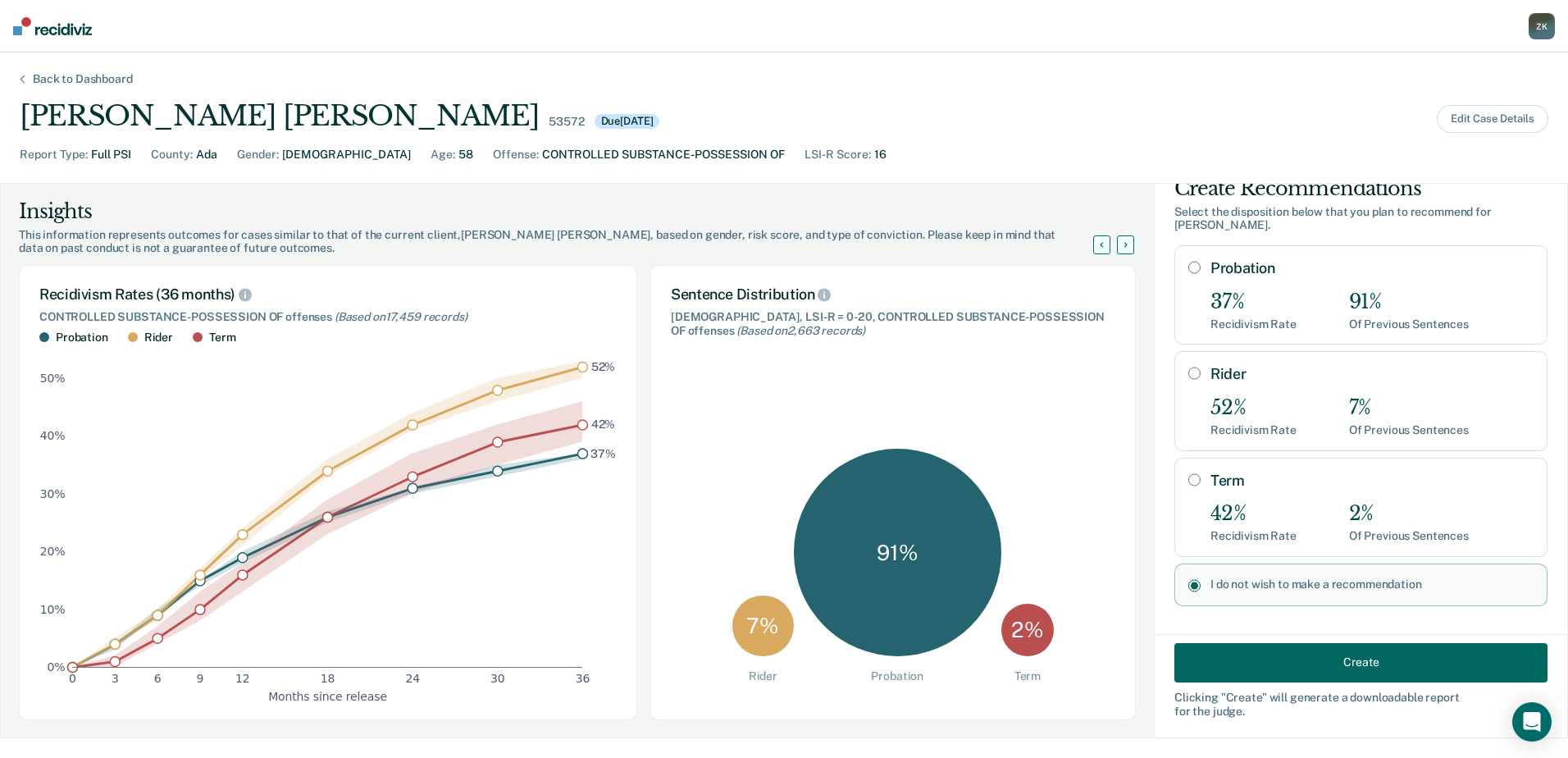
click at [1342, 668] on button "Create" at bounding box center [1361, 661] width 373 height 39
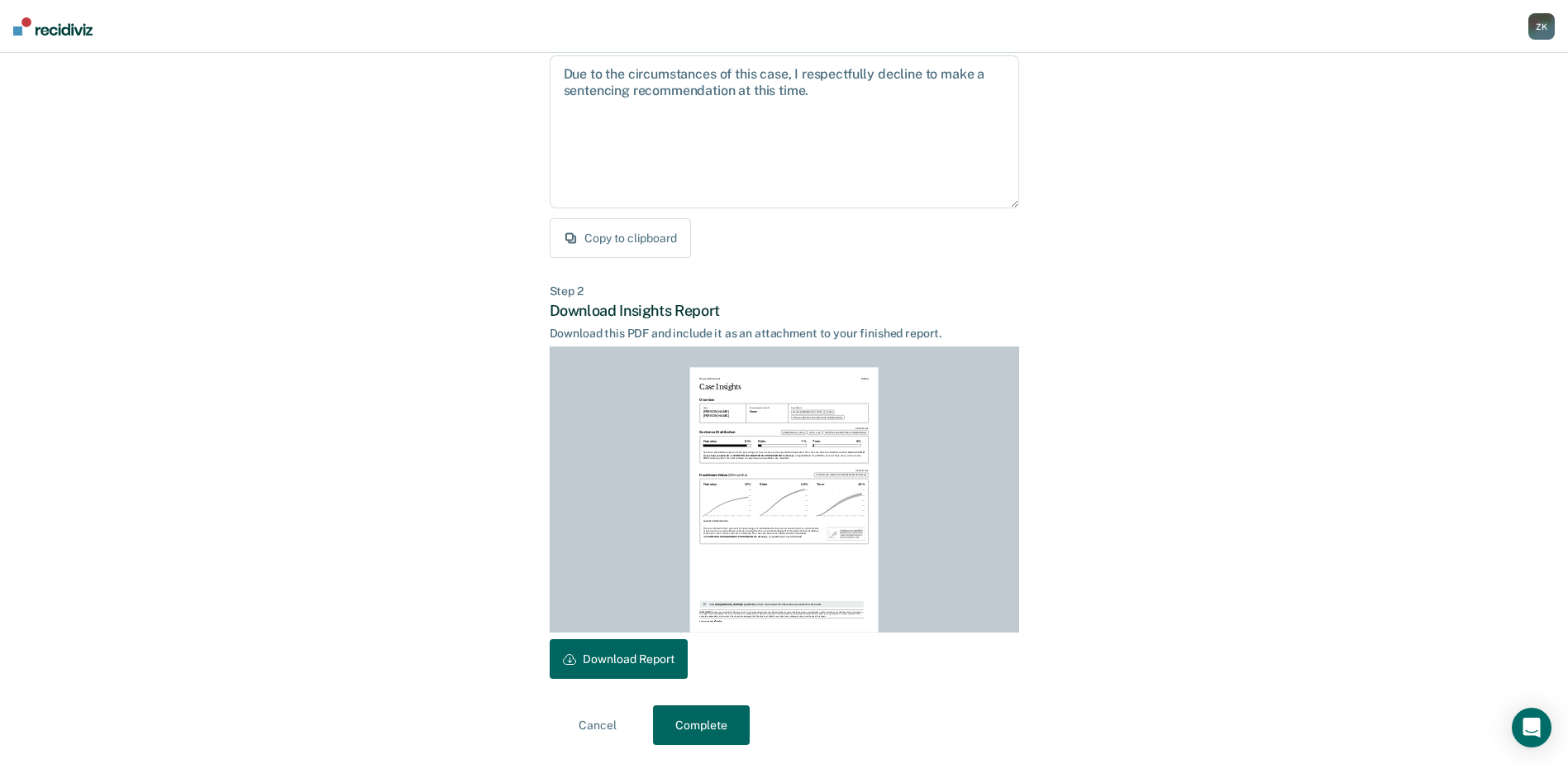
scroll to position [179, 0]
click at [586, 656] on button "Download Report" at bounding box center [618, 658] width 138 height 39
click at [674, 728] on button "Complete" at bounding box center [700, 724] width 96 height 39
